Goal: Information Seeking & Learning: Stay updated

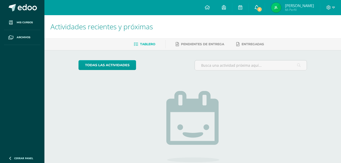
click at [258, 7] on span "1" at bounding box center [260, 10] width 6 height 6
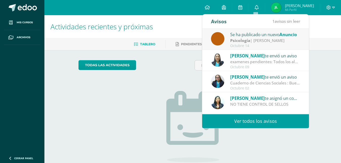
click at [277, 44] on div "Octubre 14" at bounding box center [265, 46] width 70 height 4
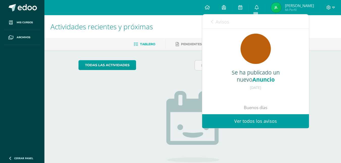
scroll to position [0, 0]
click at [217, 23] on span "Avisos" at bounding box center [222, 22] width 14 height 6
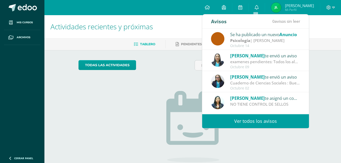
click at [267, 46] on div "Octubre 14" at bounding box center [265, 46] width 70 height 4
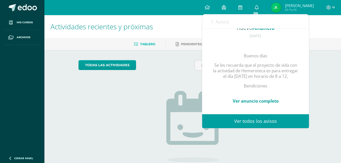
scroll to position [58, 0]
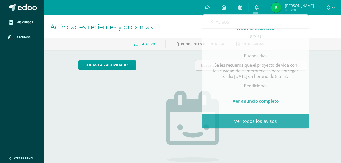
click at [191, 85] on div "No tienes actividades Échale un vistazo a los demás períodos o sal y disfruta d…" at bounding box center [192, 131] width 101 height 115
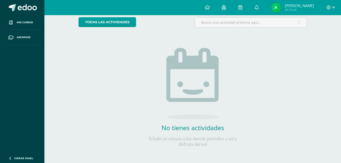
scroll to position [0, 0]
